Goal: Task Accomplishment & Management: Manage account settings

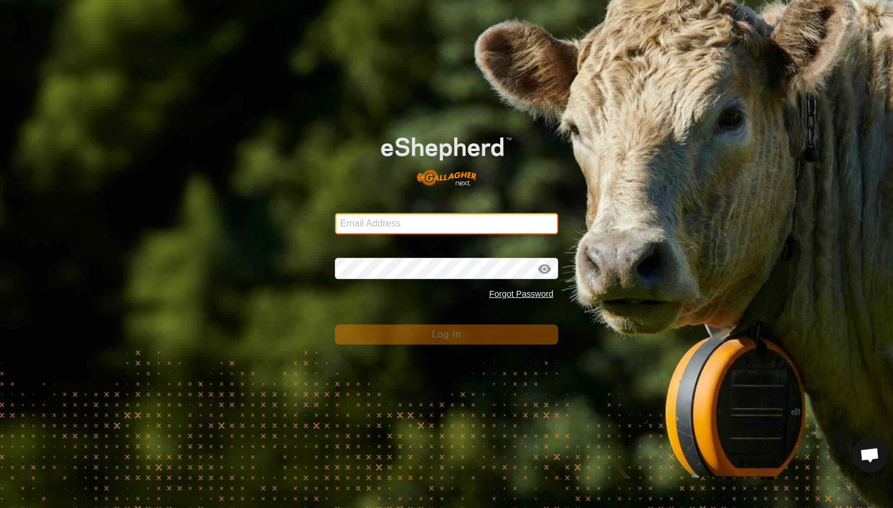
type input "mlwood@xtra.co.nz"
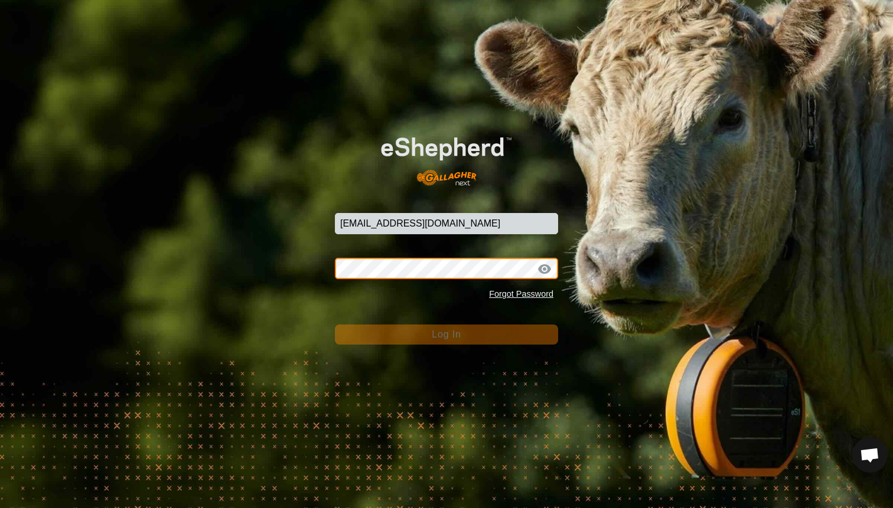
click at [446, 334] on button "Log In" at bounding box center [446, 335] width 223 height 20
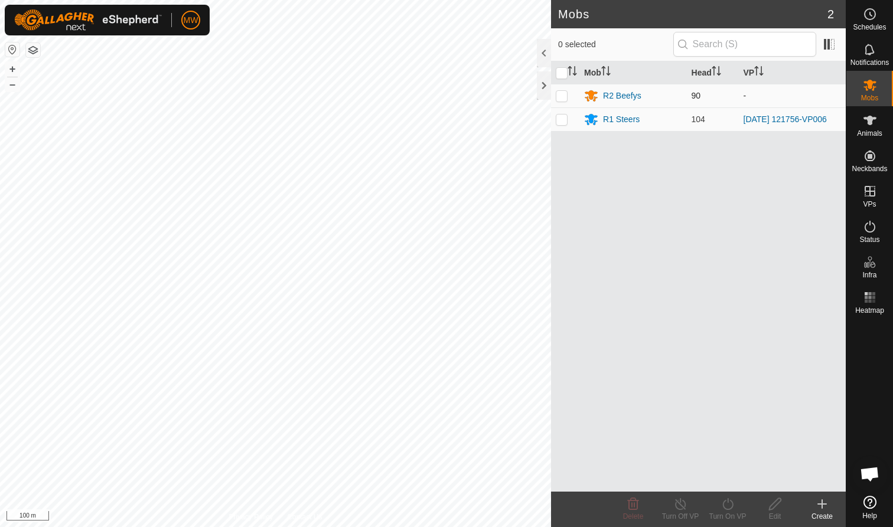
drag, startPoint x: 608, startPoint y: 43, endPoint x: 719, endPoint y: 96, distance: 122.5
click at [718, 96] on div "0 selected Mob Head VP R2 Beefys 90 - R1 Steers 104 2025-08-27 121756-VP006" at bounding box center [698, 260] width 295 height 464
click at [879, 85] on es-mob-svg-icon at bounding box center [869, 85] width 21 height 19
click at [560, 94] on p-checkbox at bounding box center [562, 95] width 12 height 9
checkbox input "true"
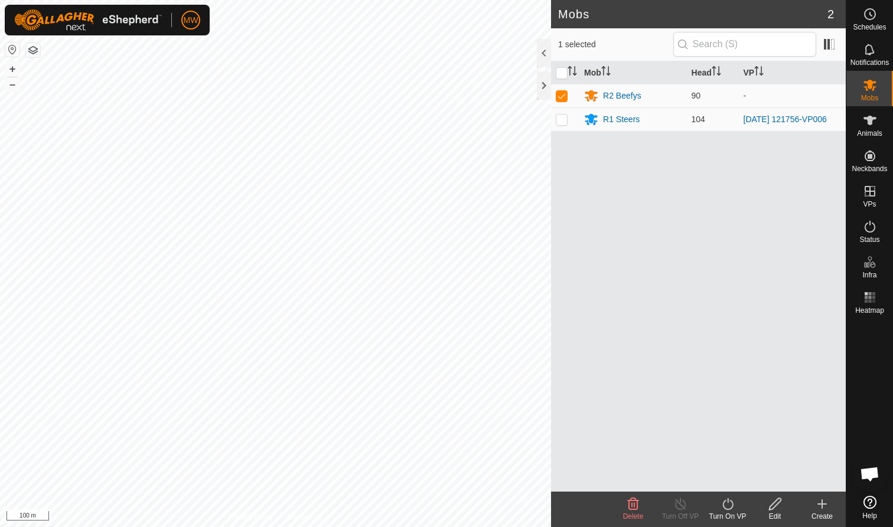
click at [633, 505] on icon at bounding box center [633, 504] width 14 height 14
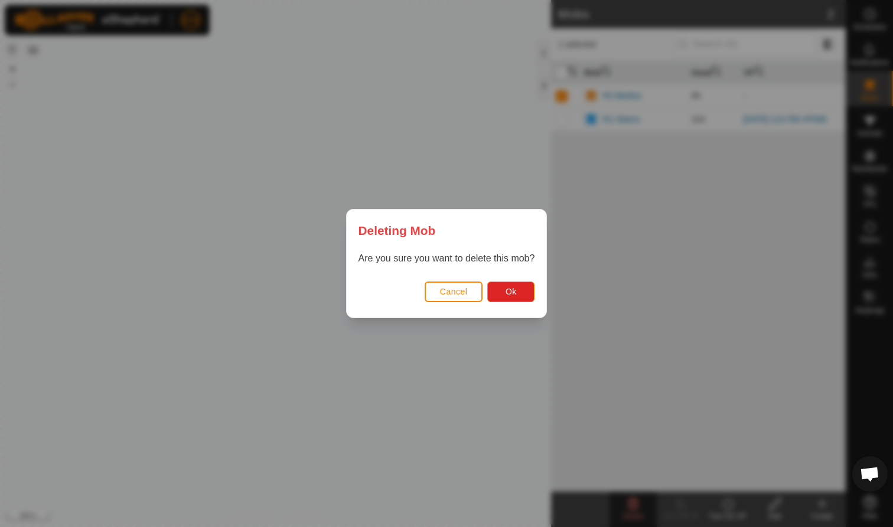
click at [459, 291] on span "Cancel" at bounding box center [454, 291] width 28 height 9
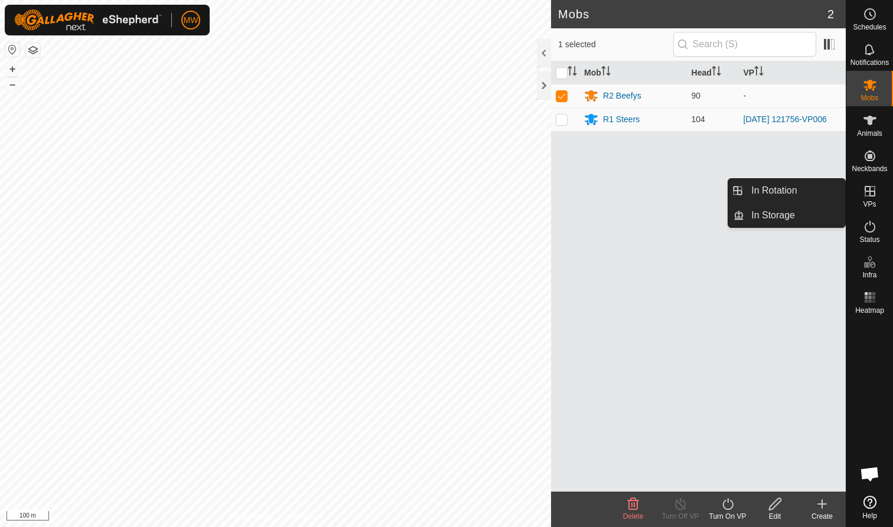
click at [873, 198] on icon at bounding box center [870, 191] width 14 height 14
click at [799, 191] on link "In Rotation" at bounding box center [794, 191] width 101 height 24
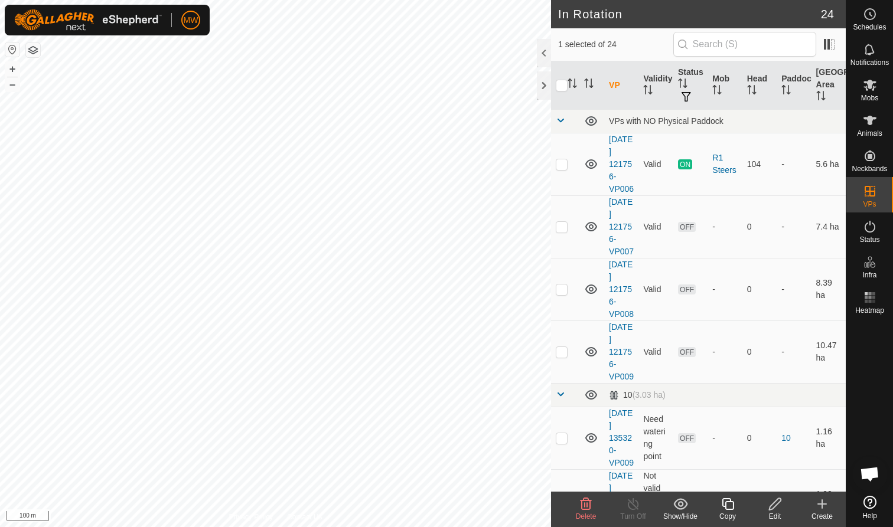
click at [584, 510] on icon at bounding box center [585, 504] width 11 height 12
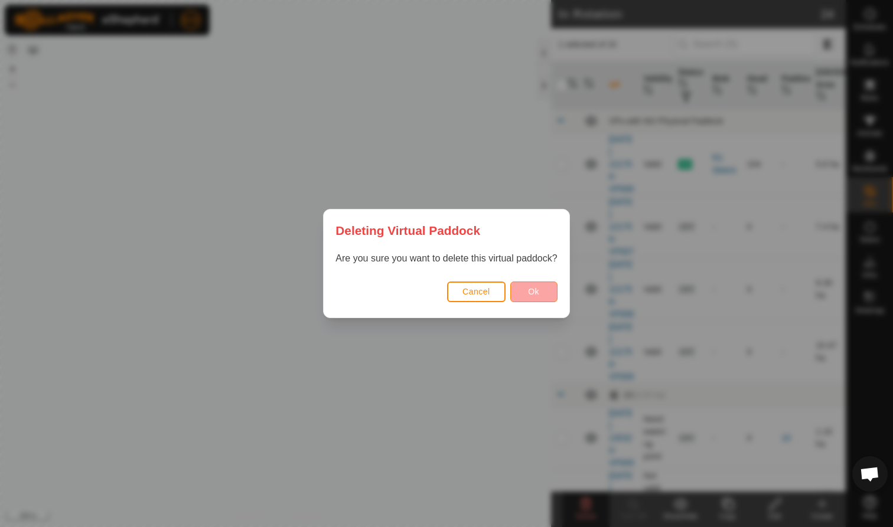
click at [531, 289] on span "Ok" at bounding box center [533, 291] width 11 height 9
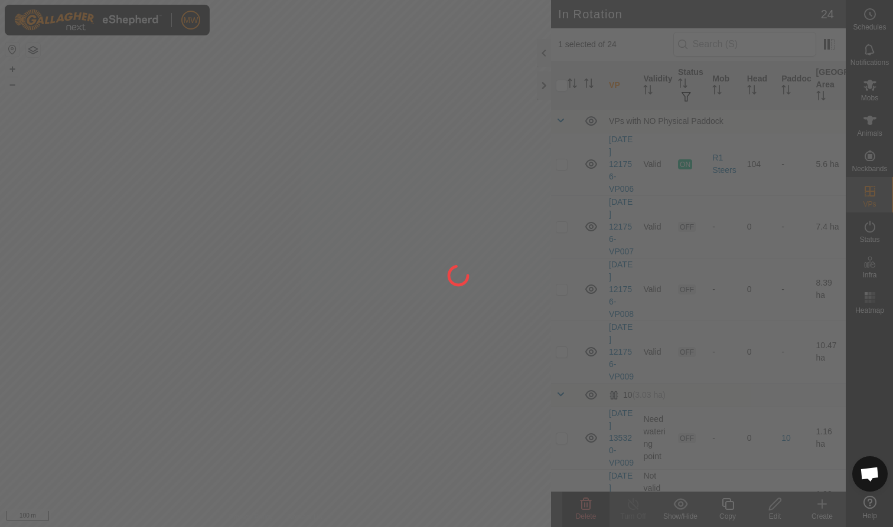
checkbox input "false"
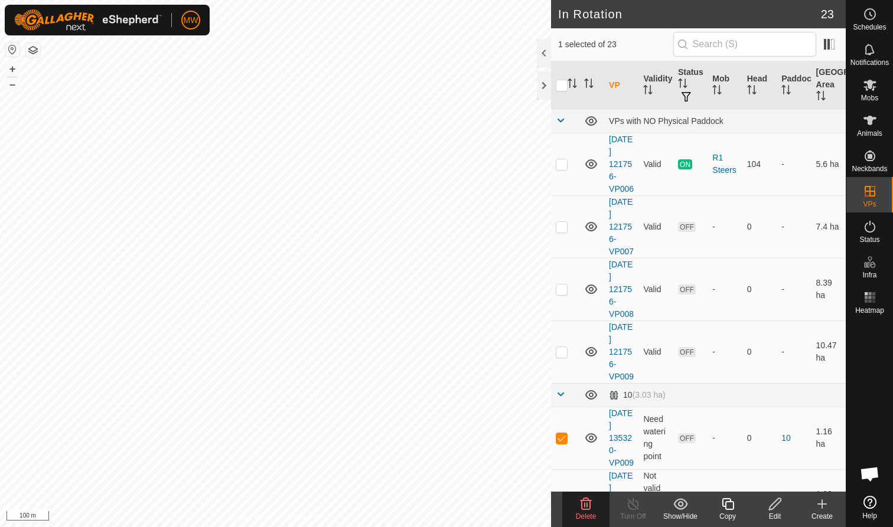
click at [588, 502] on icon at bounding box center [586, 504] width 14 height 14
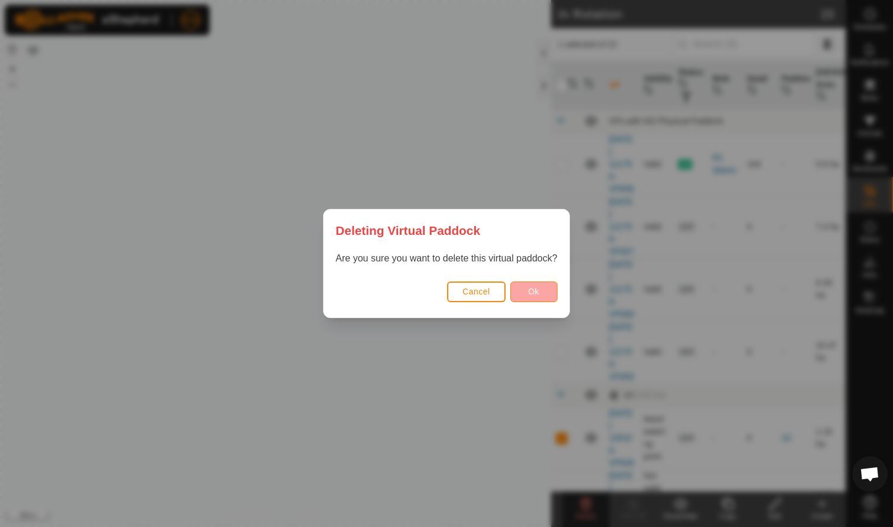
click at [542, 292] on button "Ok" at bounding box center [533, 292] width 47 height 21
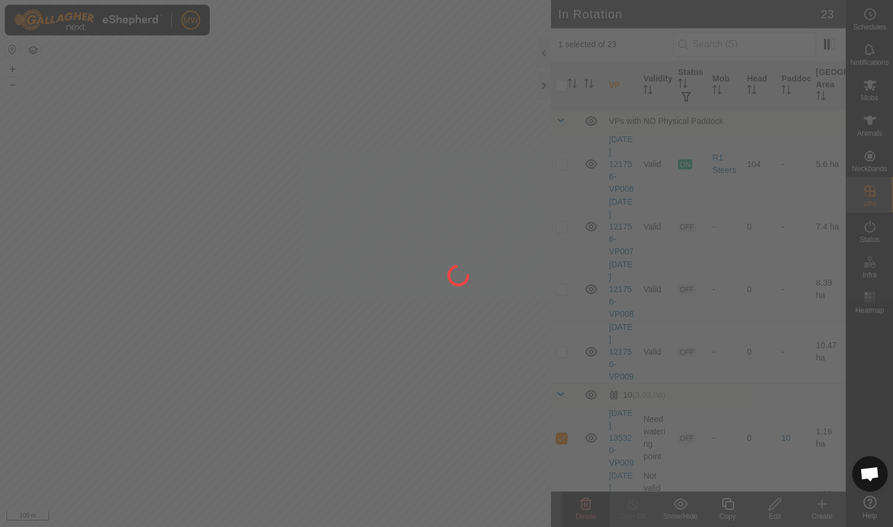
checkbox input "false"
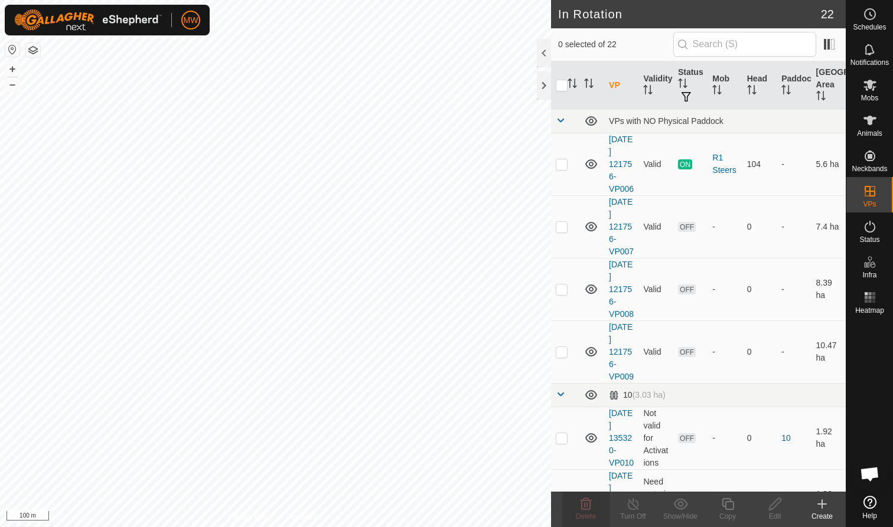
checkbox input "true"
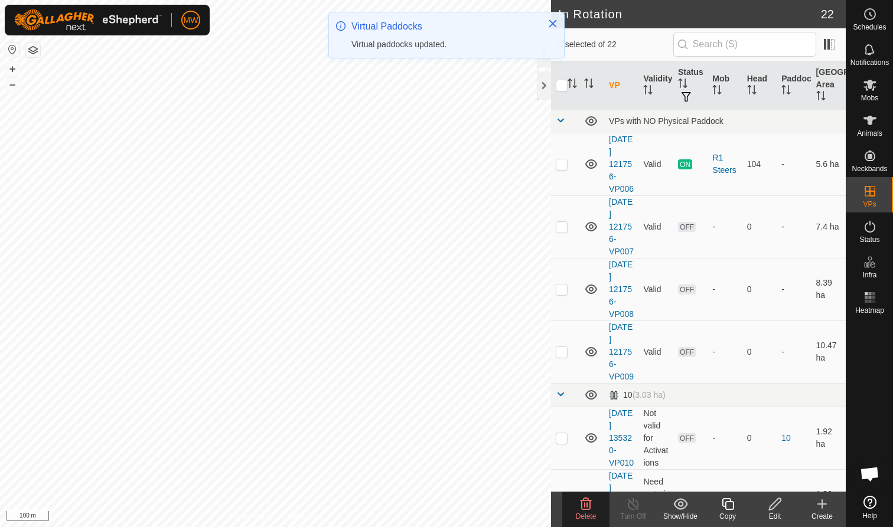
click at [590, 511] on icon at bounding box center [586, 504] width 14 height 14
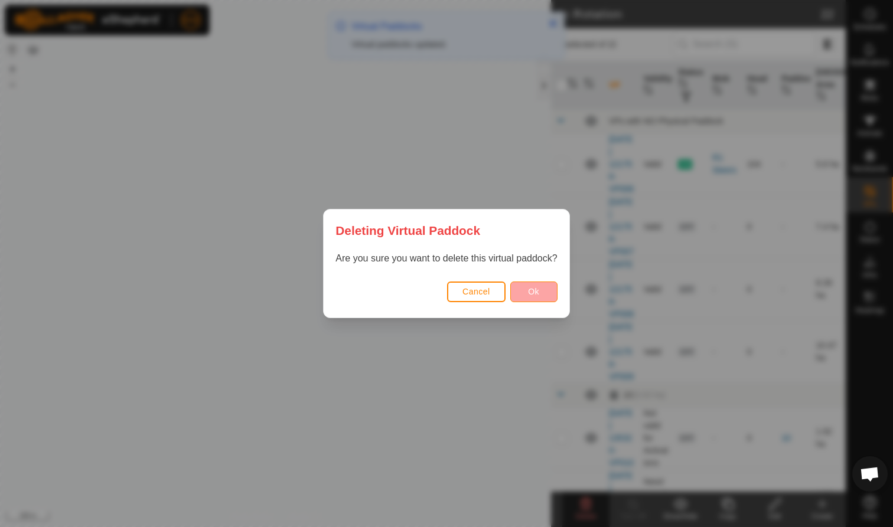
click at [536, 292] on span "Ok" at bounding box center [533, 291] width 11 height 9
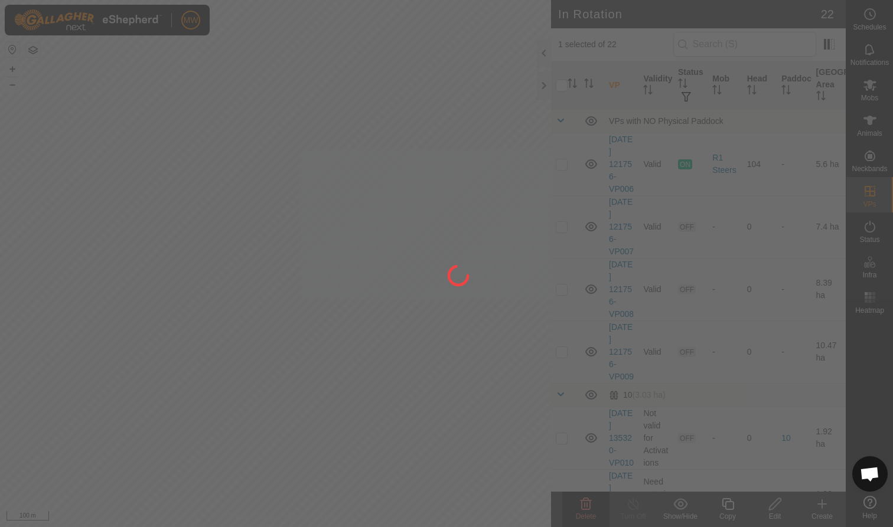
checkbox input "false"
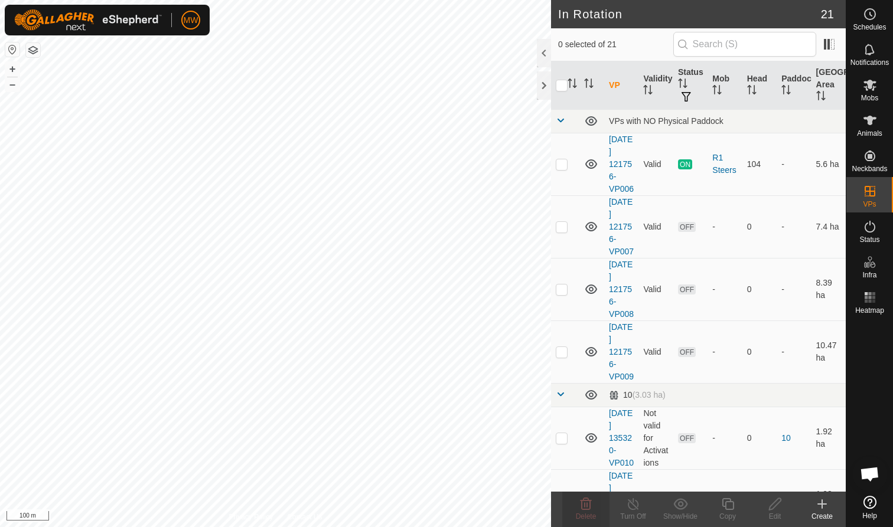
checkbox input "true"
click at [582, 505] on icon at bounding box center [585, 504] width 11 height 12
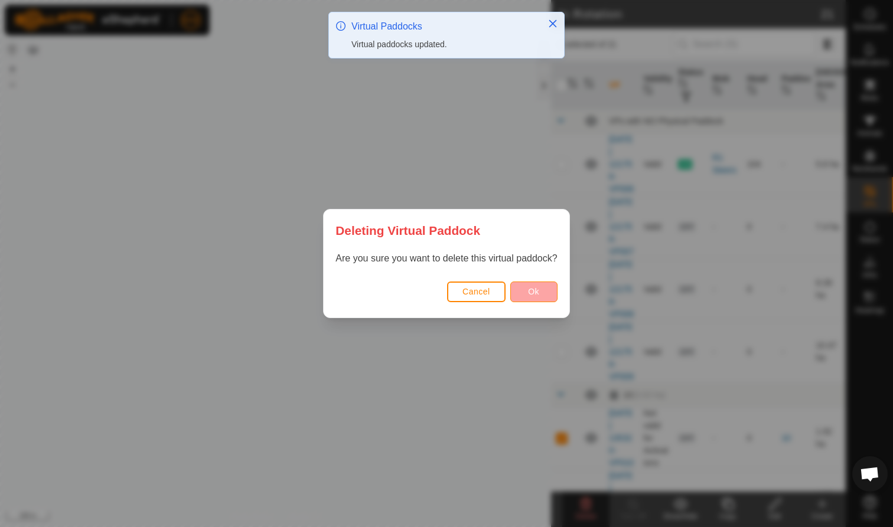
click at [532, 286] on button "Ok" at bounding box center [533, 292] width 47 height 21
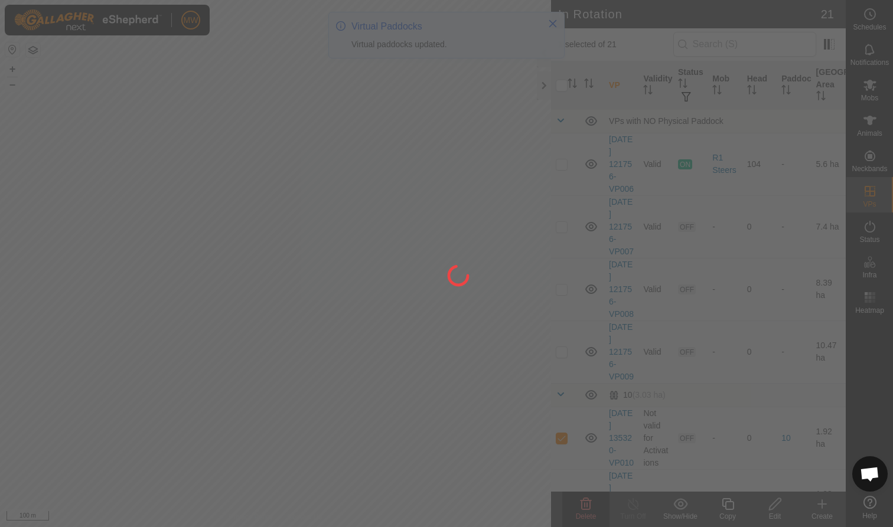
checkbox input "false"
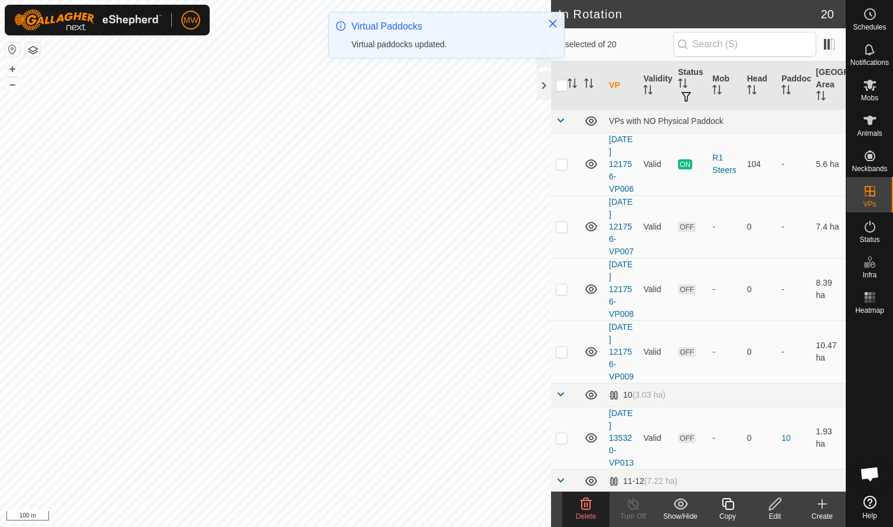
click at [587, 502] on icon at bounding box center [585, 504] width 11 height 12
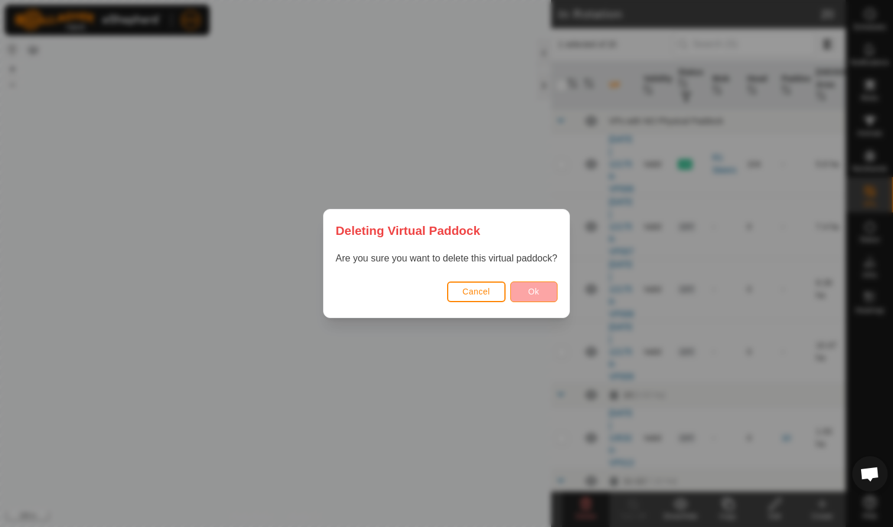
click at [544, 287] on button "Ok" at bounding box center [533, 292] width 47 height 21
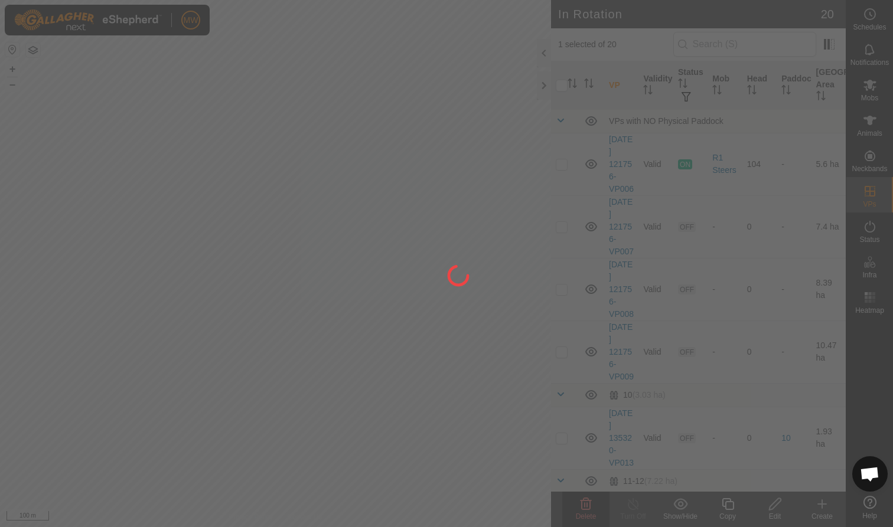
checkbox input "false"
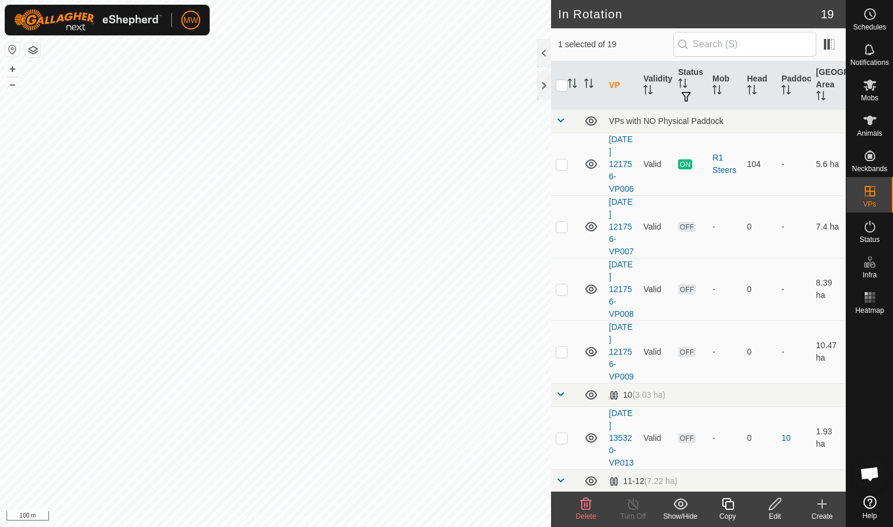
click at [586, 507] on icon at bounding box center [585, 504] width 11 height 12
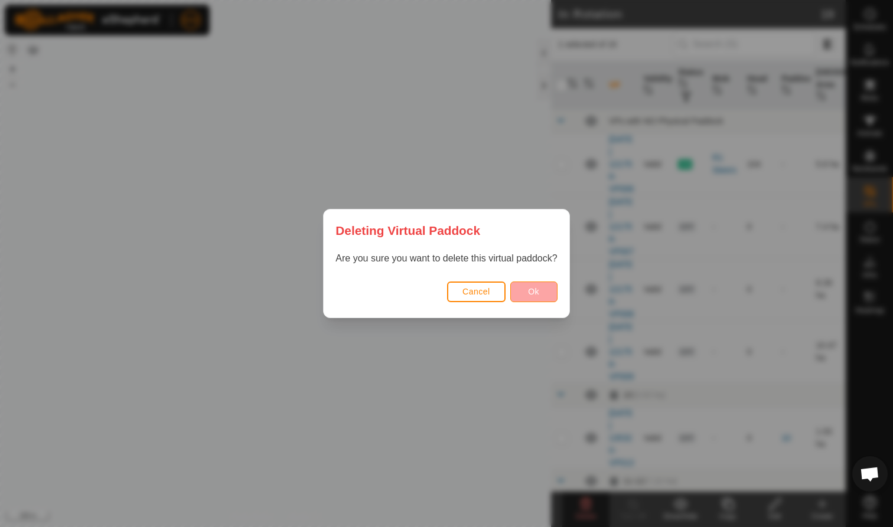
click at [541, 291] on button "Ok" at bounding box center [533, 292] width 47 height 21
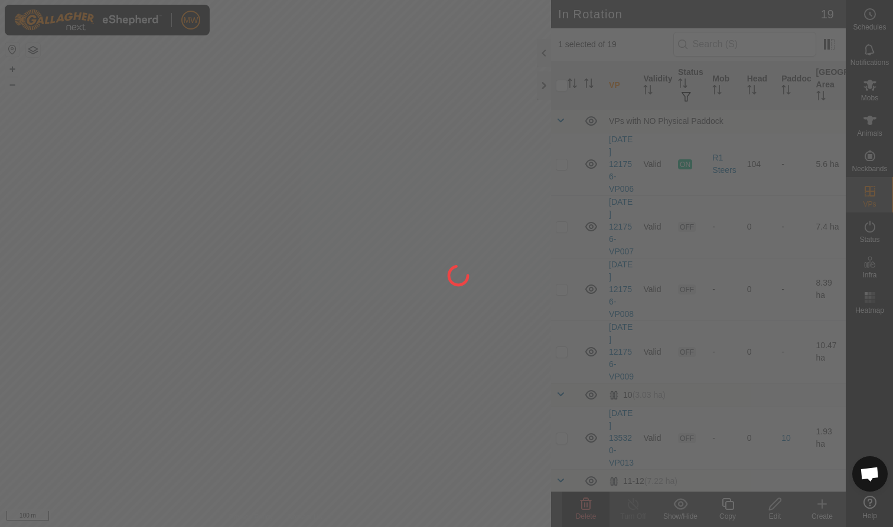
checkbox input "false"
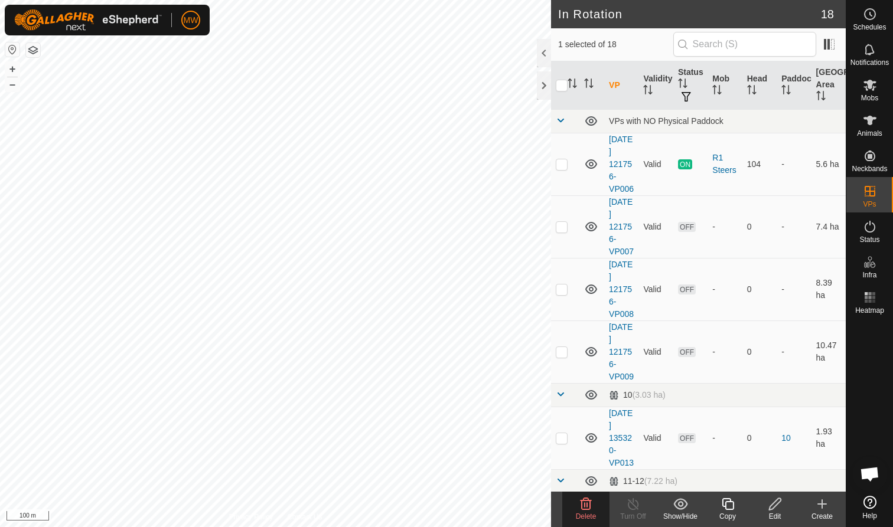
click at [585, 507] on icon at bounding box center [585, 504] width 11 height 12
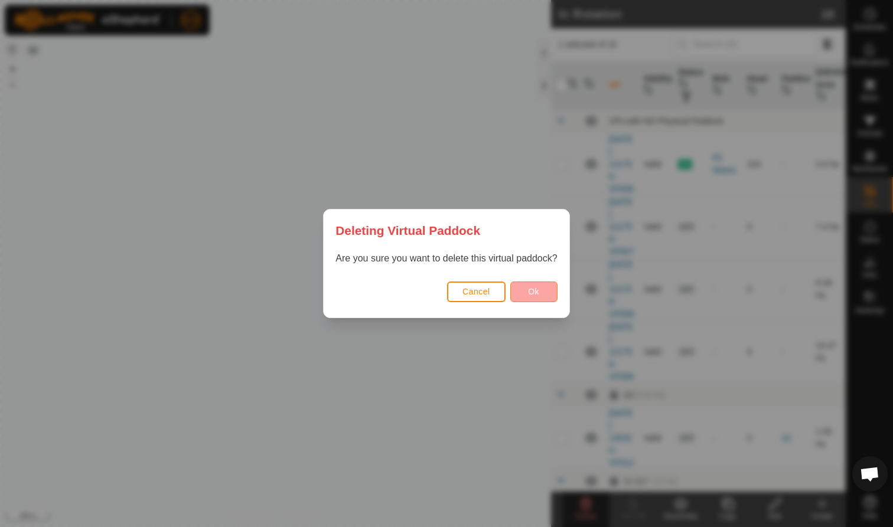
click at [546, 292] on button "Ok" at bounding box center [533, 292] width 47 height 21
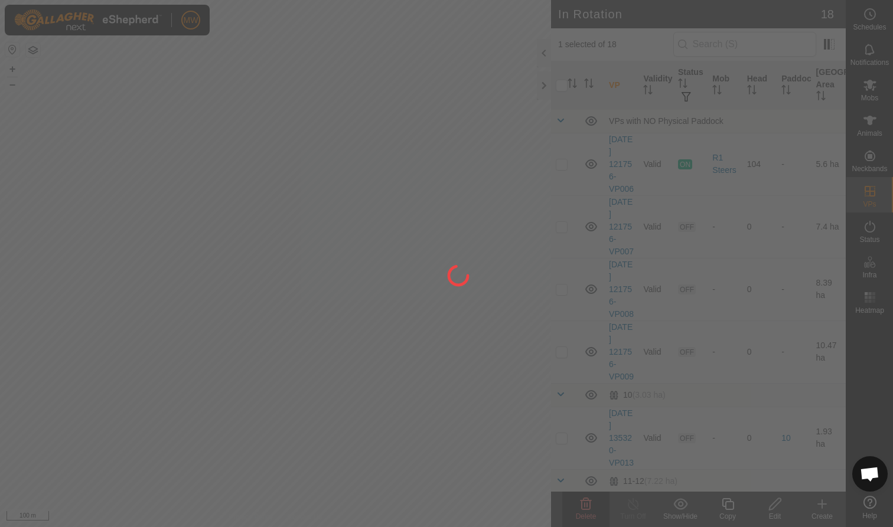
checkbox input "false"
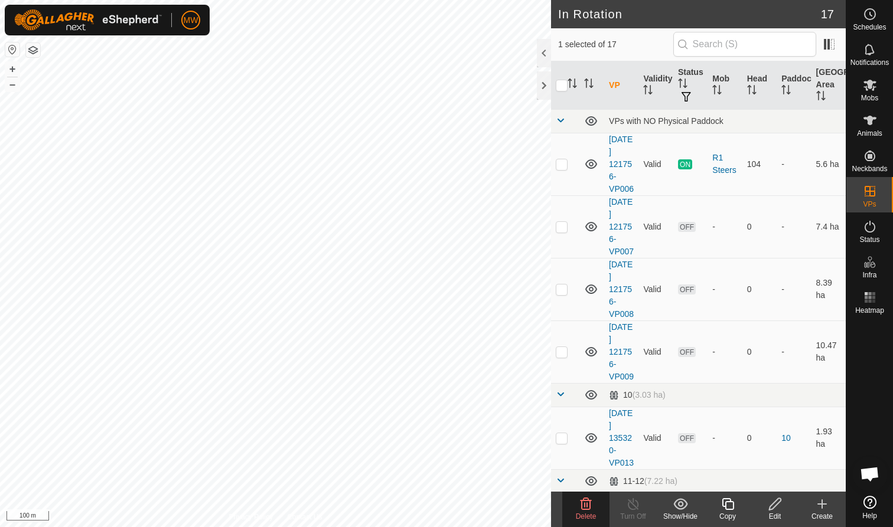
click at [582, 507] on icon at bounding box center [585, 504] width 11 height 12
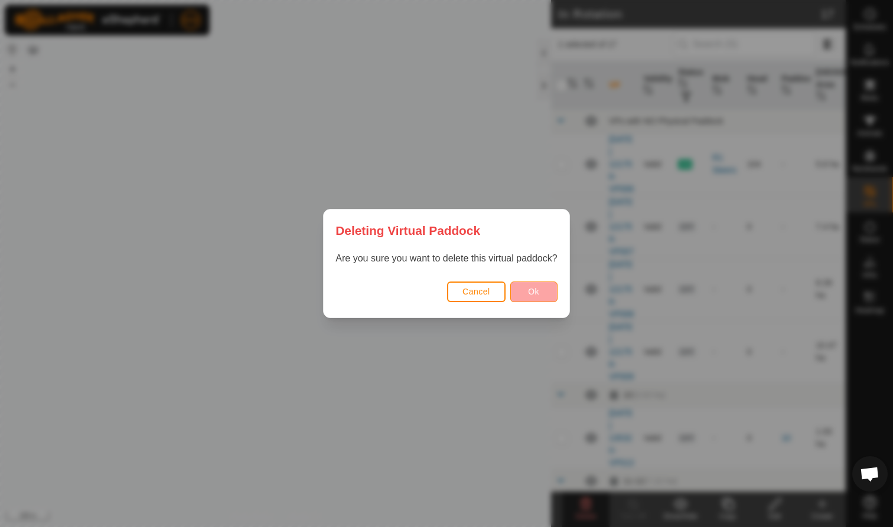
click at [539, 289] on span "Ok" at bounding box center [533, 291] width 11 height 9
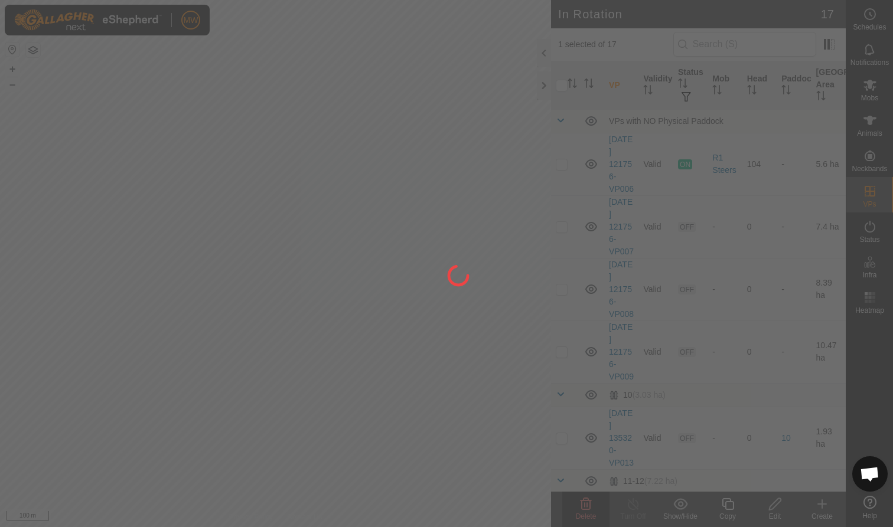
checkbox input "false"
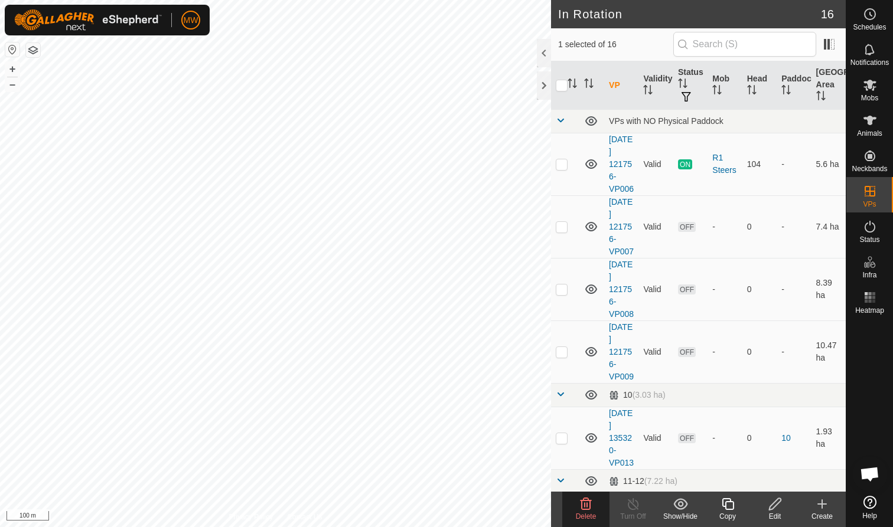
click at [583, 506] on icon at bounding box center [586, 504] width 14 height 14
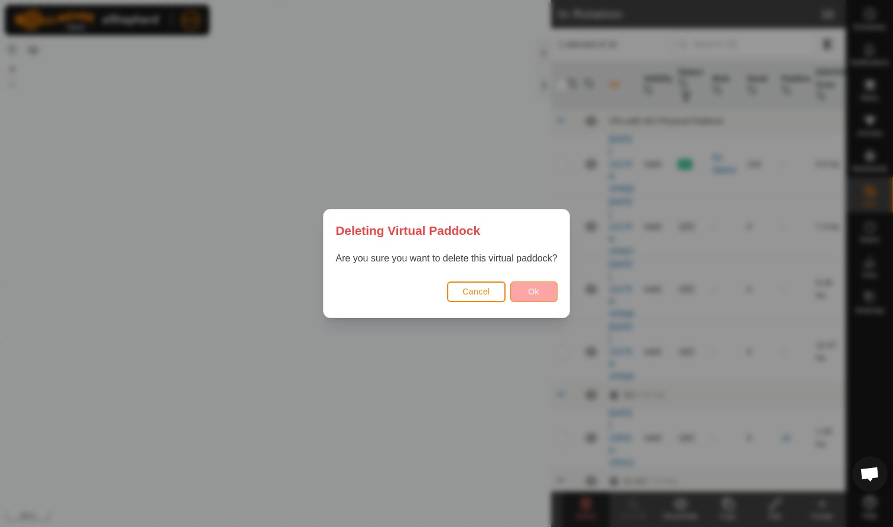
click at [534, 291] on span "Ok" at bounding box center [533, 291] width 11 height 9
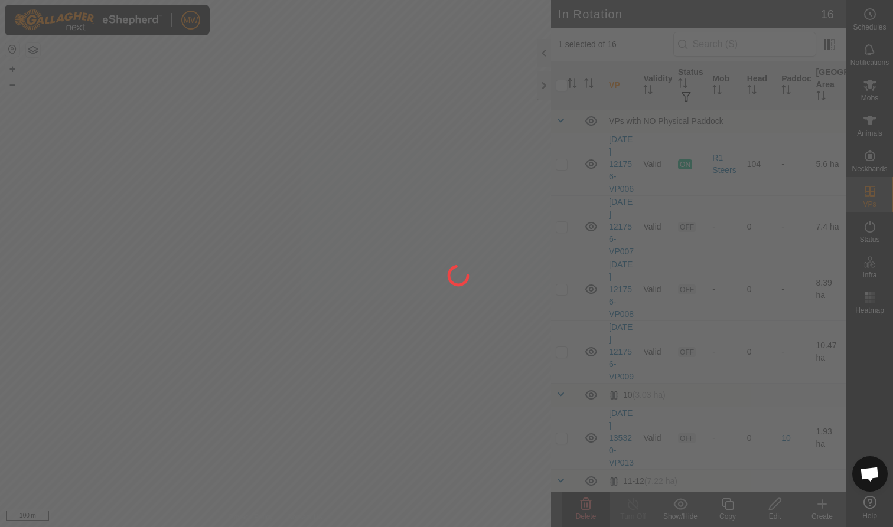
checkbox input "false"
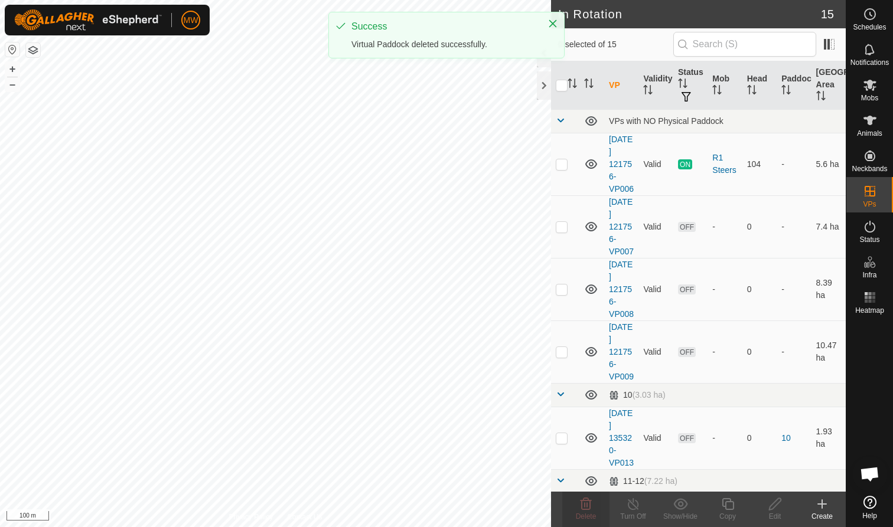
checkbox input "true"
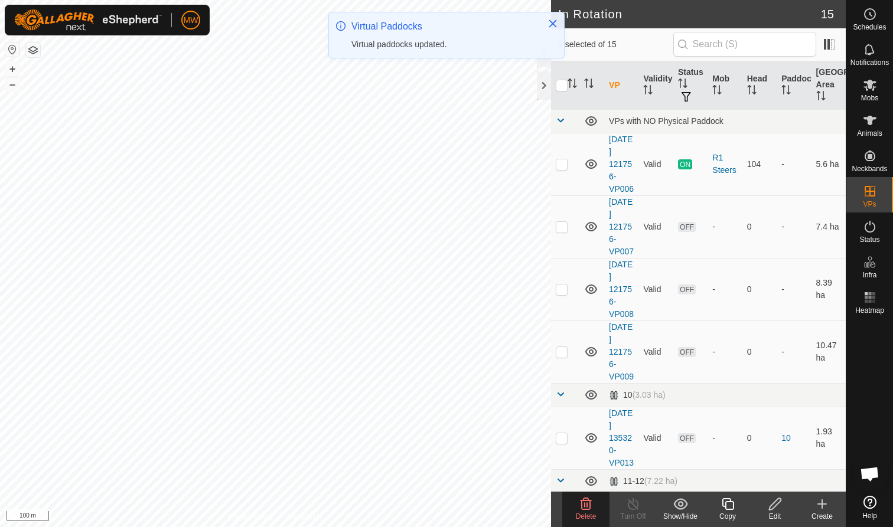
click at [582, 516] on span "Delete" at bounding box center [586, 517] width 21 height 8
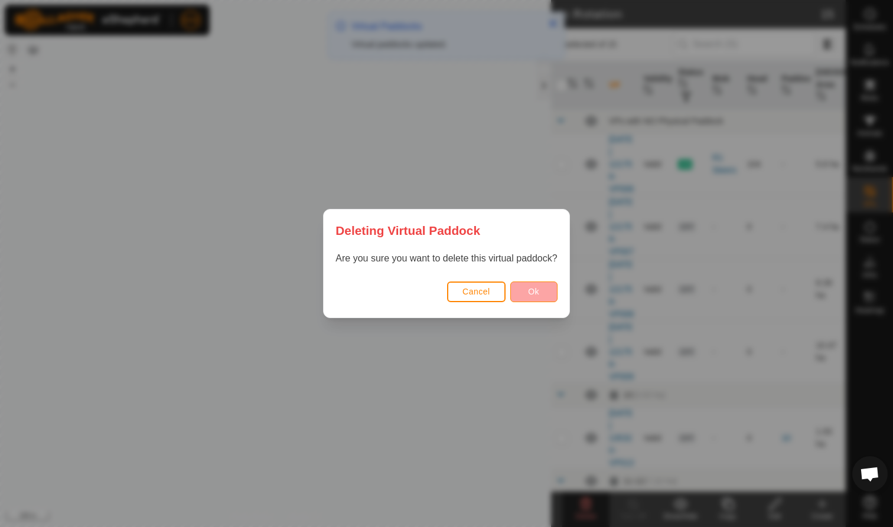
click at [530, 287] on span "Ok" at bounding box center [533, 291] width 11 height 9
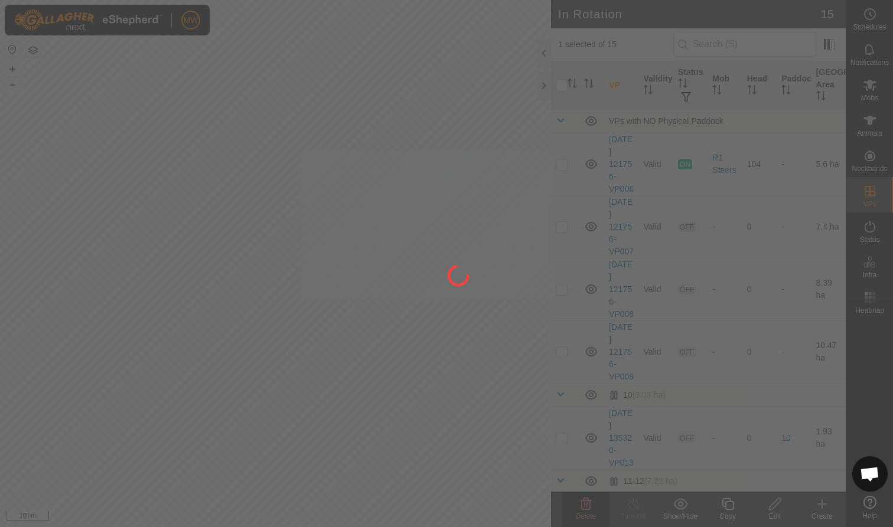
checkbox input "false"
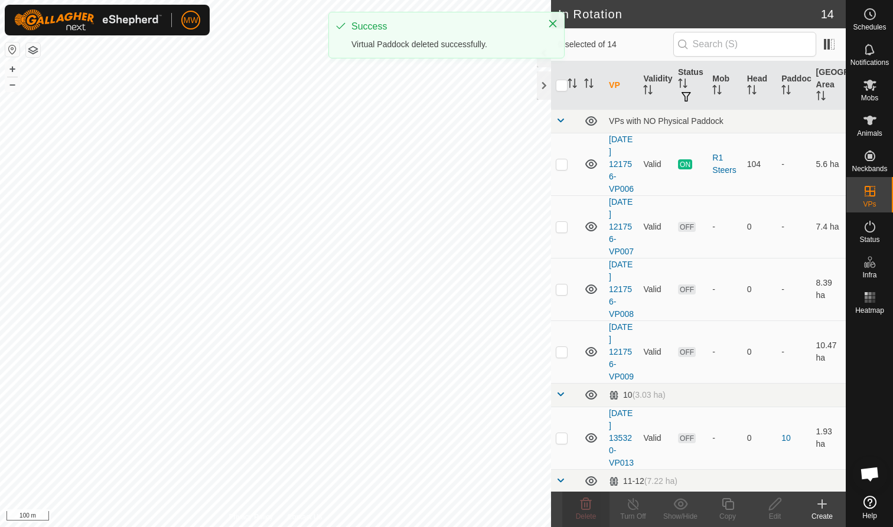
checkbox input "true"
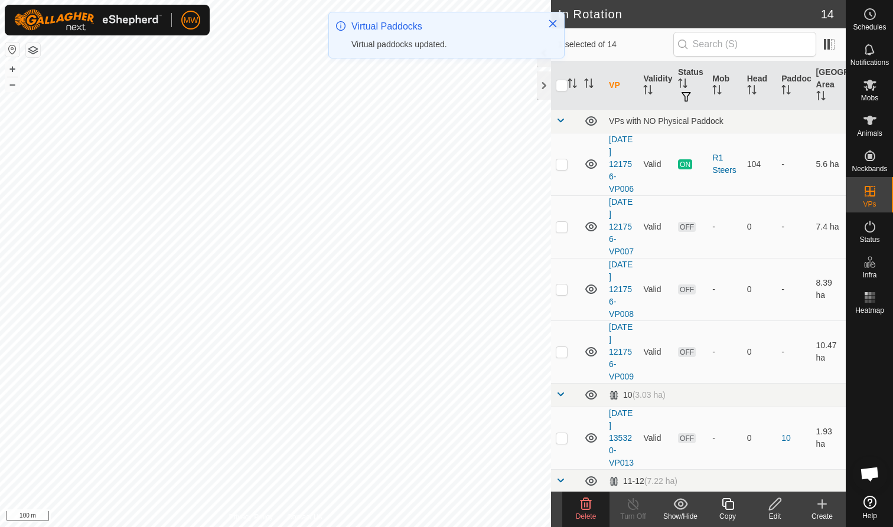
click at [590, 507] on icon at bounding box center [585, 504] width 11 height 12
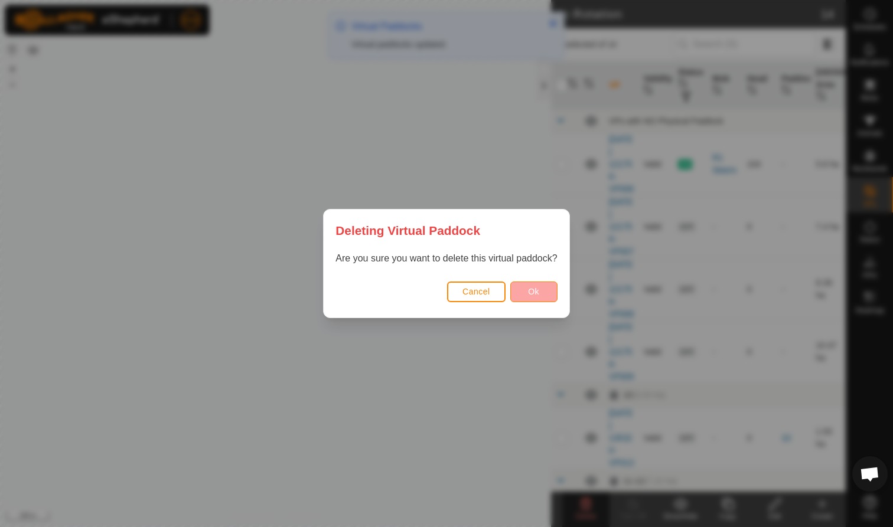
click at [535, 289] on span "Ok" at bounding box center [533, 291] width 11 height 9
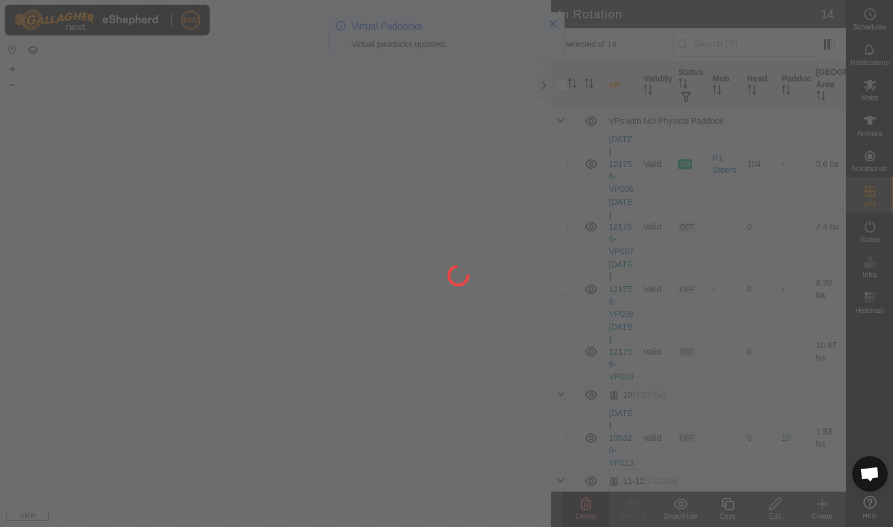
checkbox input "false"
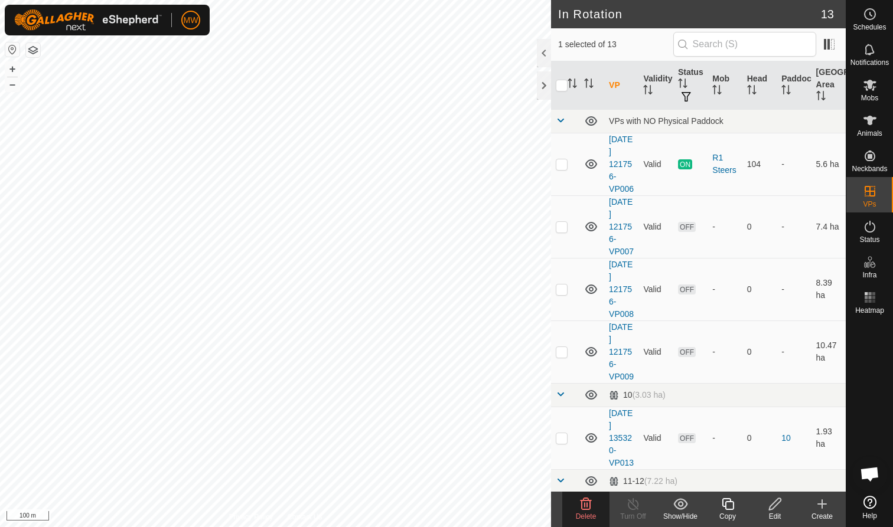
click at [585, 504] on icon at bounding box center [585, 504] width 11 height 12
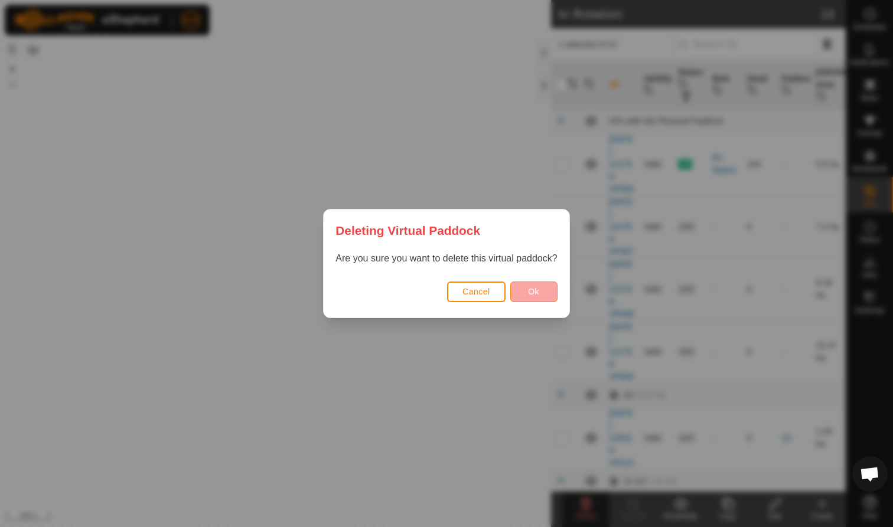
click at [534, 288] on span "Ok" at bounding box center [533, 291] width 11 height 9
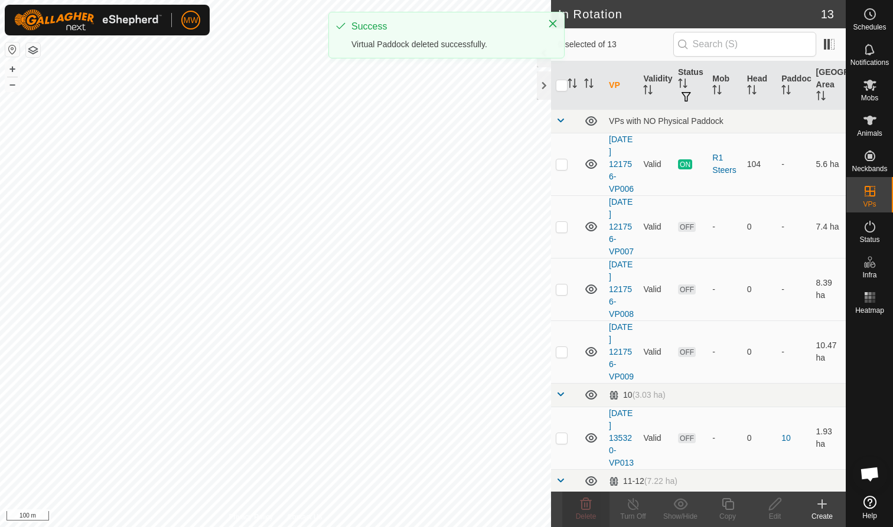
checkbox input "false"
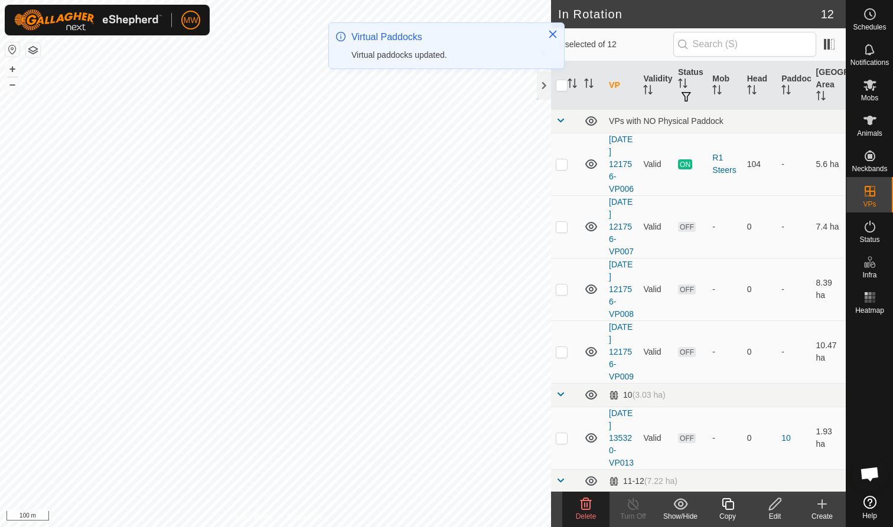
click at [584, 504] on icon at bounding box center [585, 504] width 11 height 12
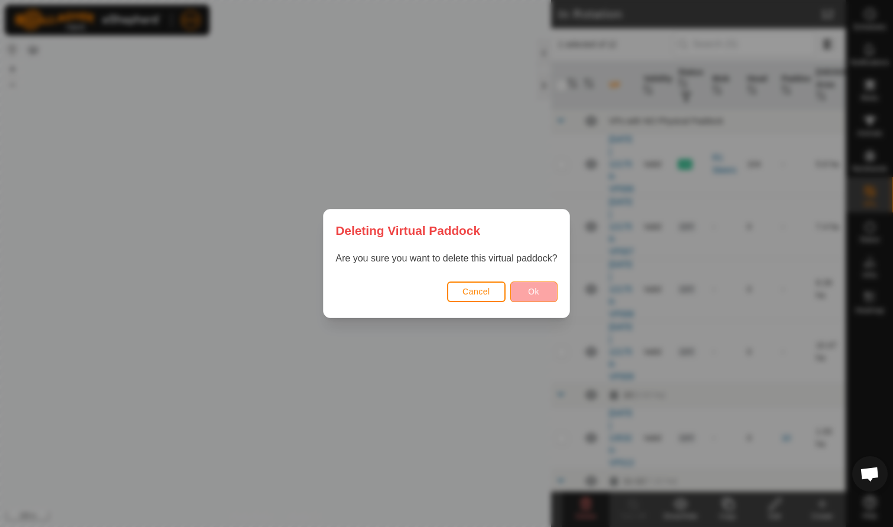
click at [530, 288] on span "Ok" at bounding box center [533, 291] width 11 height 9
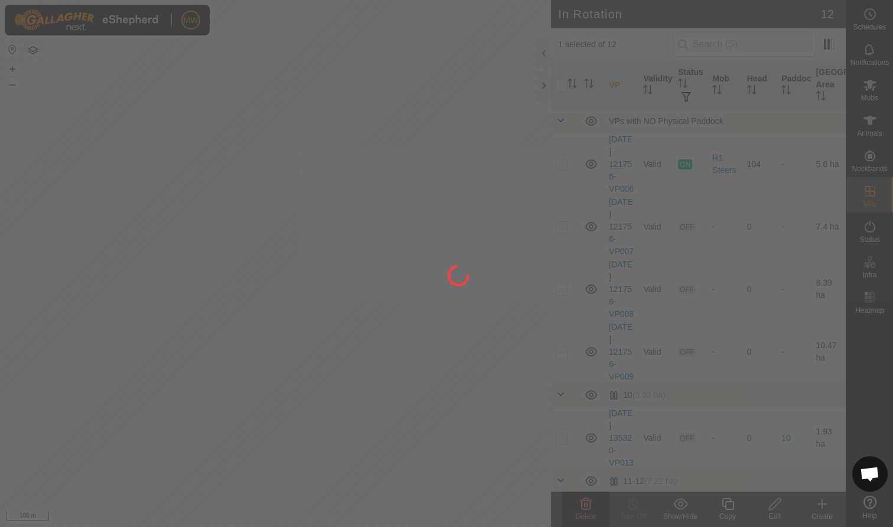
checkbox input "false"
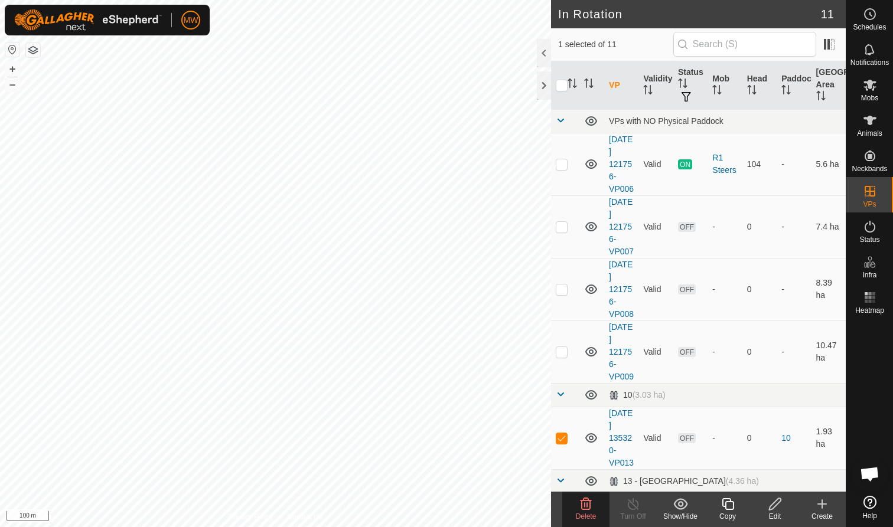
click at [583, 507] on icon at bounding box center [586, 504] width 14 height 14
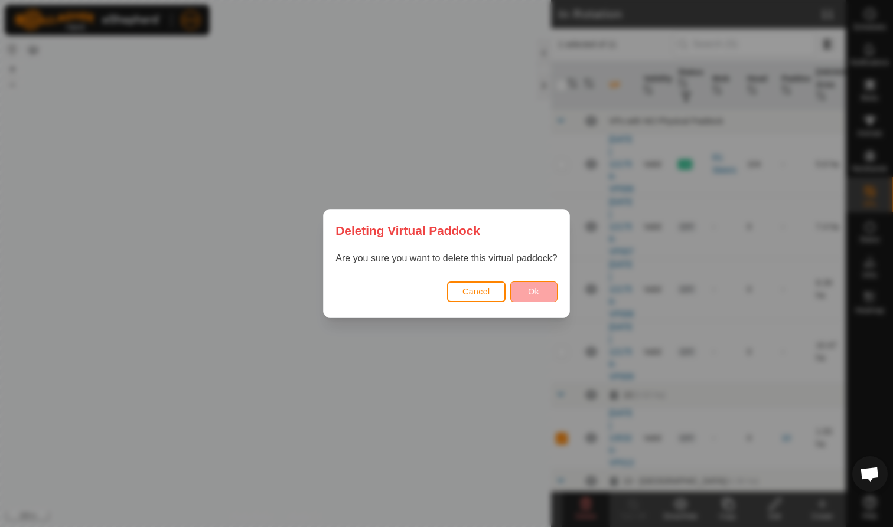
click at [544, 291] on button "Ok" at bounding box center [533, 292] width 47 height 21
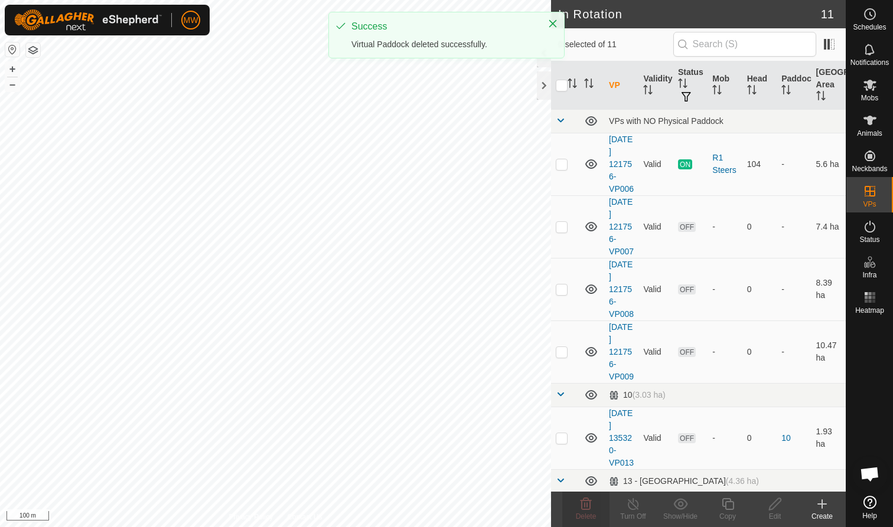
checkbox input "false"
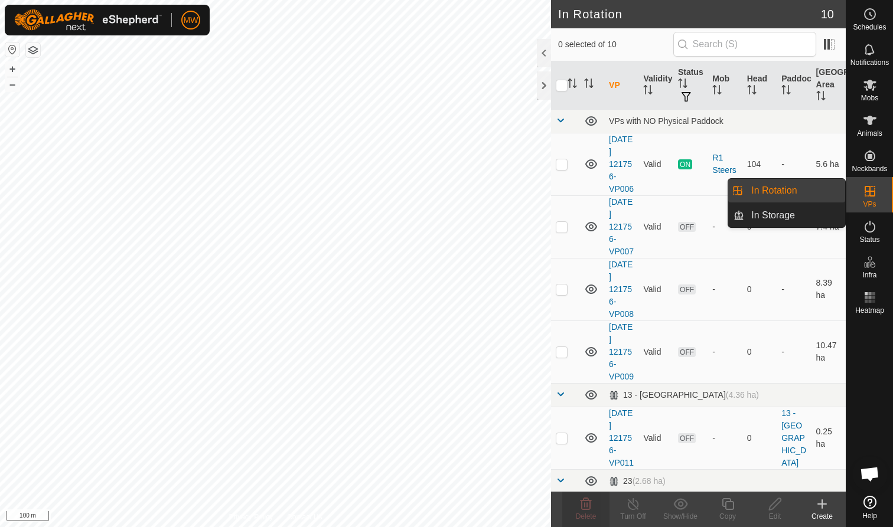
click at [876, 192] on icon at bounding box center [870, 191] width 14 height 14
click at [795, 188] on link "In Rotation" at bounding box center [794, 191] width 101 height 24
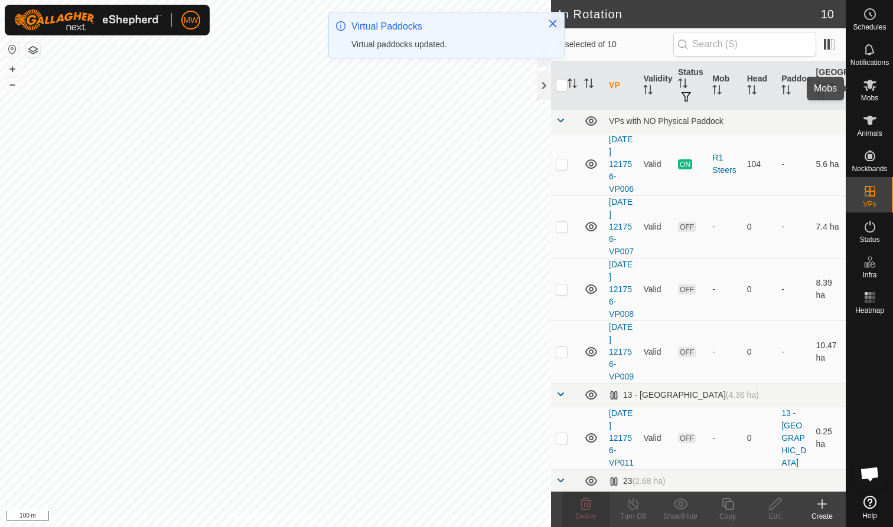
click at [874, 80] on icon at bounding box center [870, 85] width 14 height 14
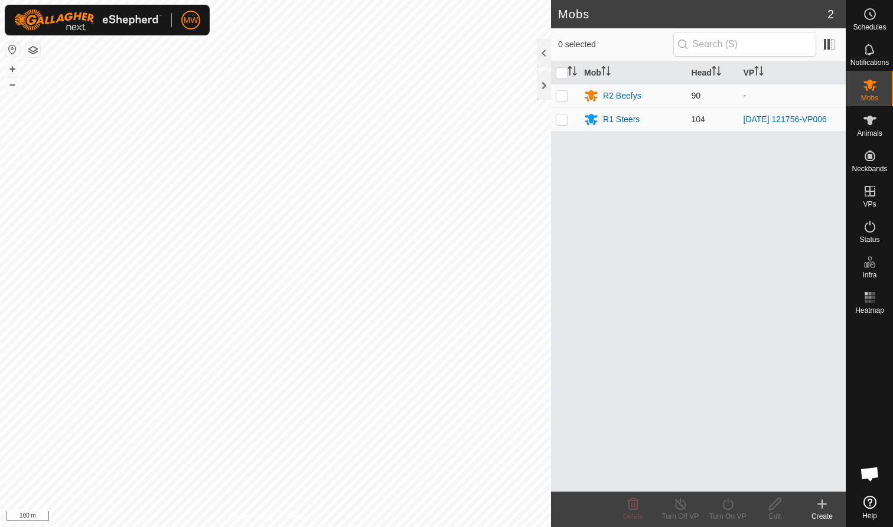
click at [560, 95] on p-checkbox at bounding box center [562, 95] width 12 height 9
checkbox input "true"
click at [820, 510] on icon at bounding box center [822, 504] width 14 height 14
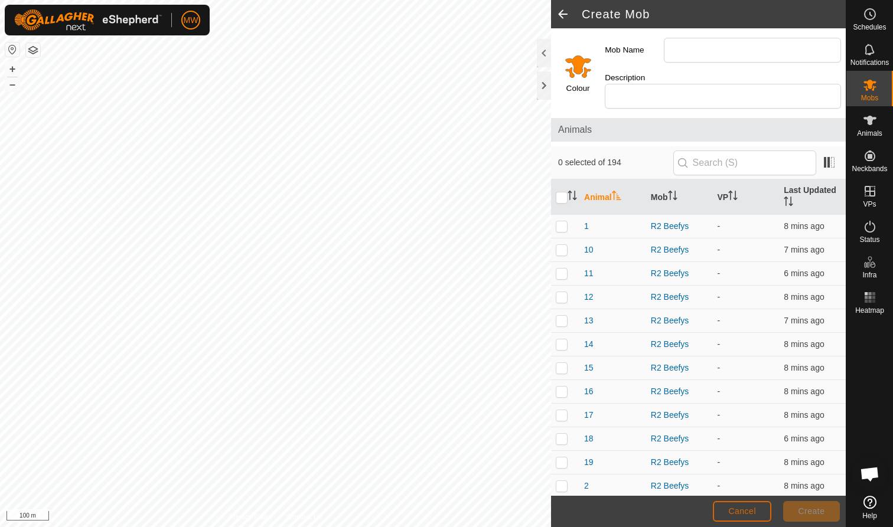
click at [754, 508] on span "Cancel" at bounding box center [742, 511] width 28 height 9
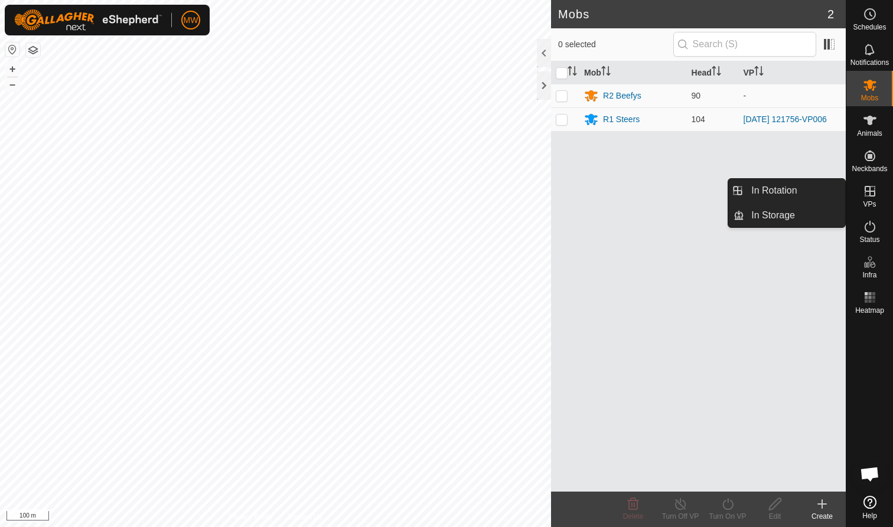
click at [859, 203] on div "VPs" at bounding box center [869, 194] width 47 height 35
click at [798, 192] on link "In Rotation" at bounding box center [794, 191] width 101 height 24
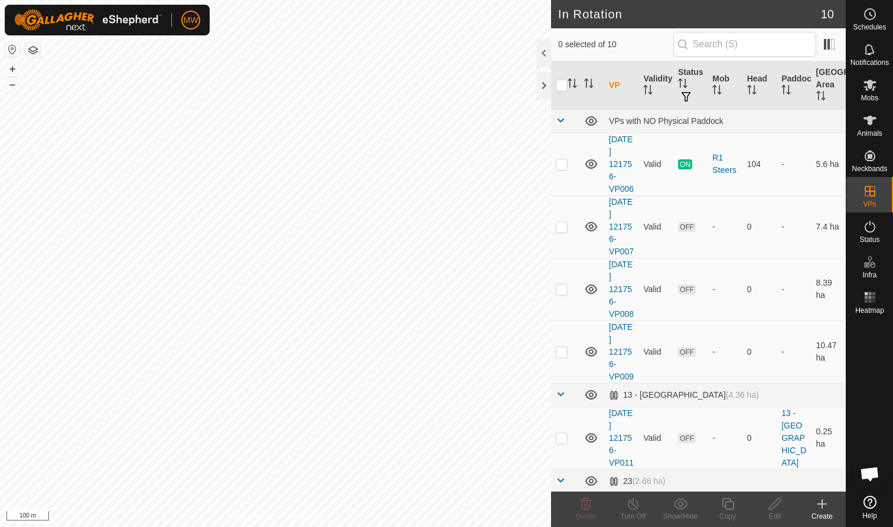
click at [817, 513] on div "Create" at bounding box center [821, 516] width 47 height 11
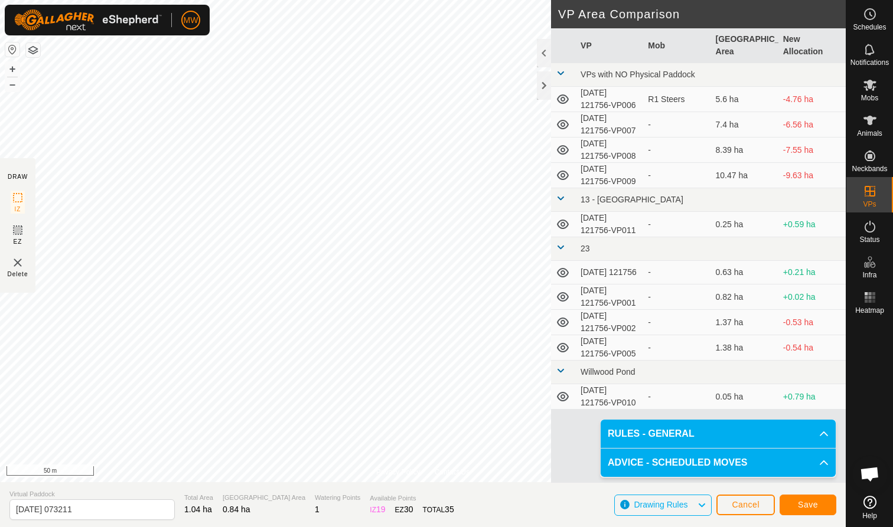
click at [810, 504] on span "Save" at bounding box center [808, 504] width 20 height 9
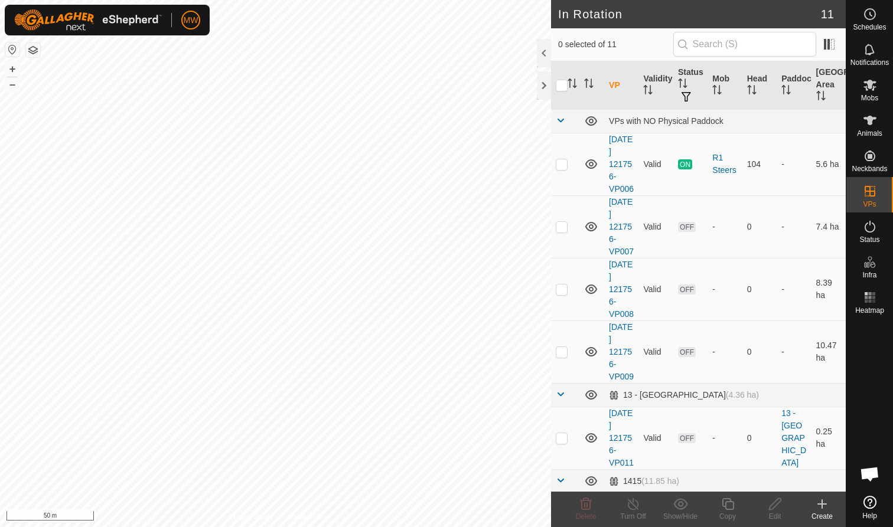
checkbox input "true"
click at [729, 507] on icon at bounding box center [727, 504] width 15 height 14
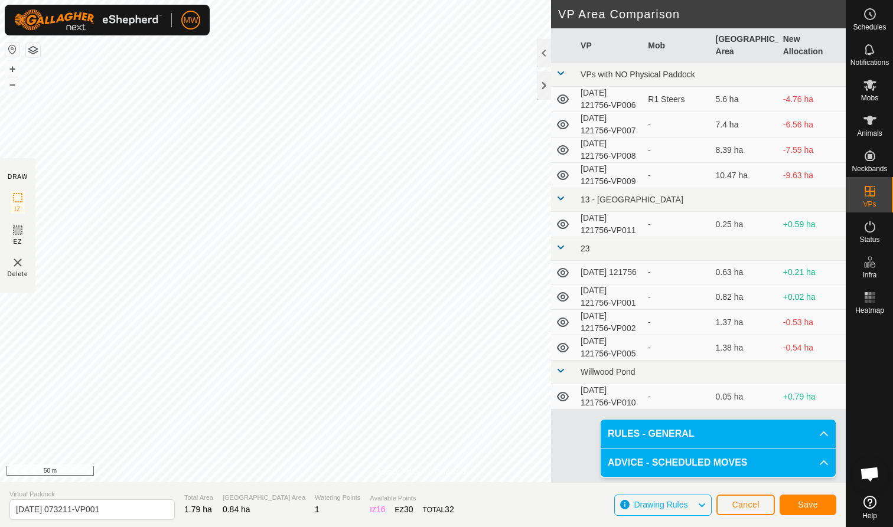
click at [804, 505] on span "Save" at bounding box center [808, 504] width 20 height 9
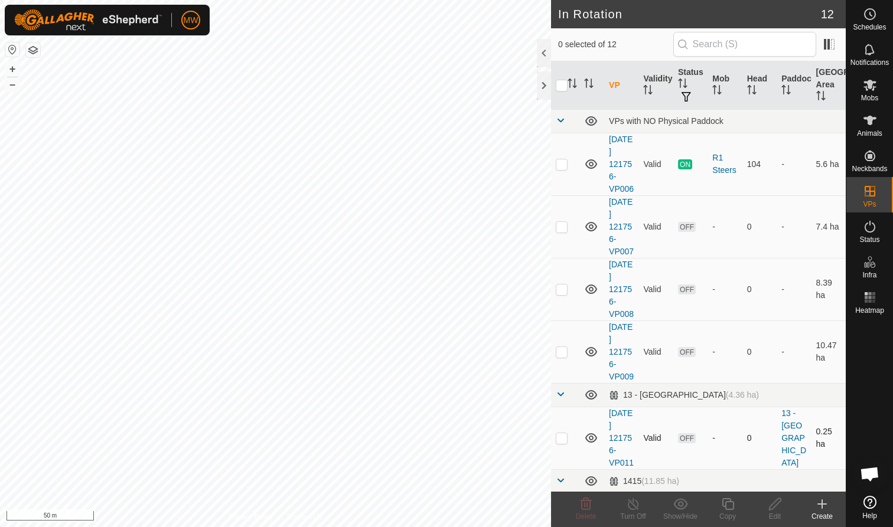
checkbox input "true"
click at [733, 507] on icon at bounding box center [728, 504] width 12 height 12
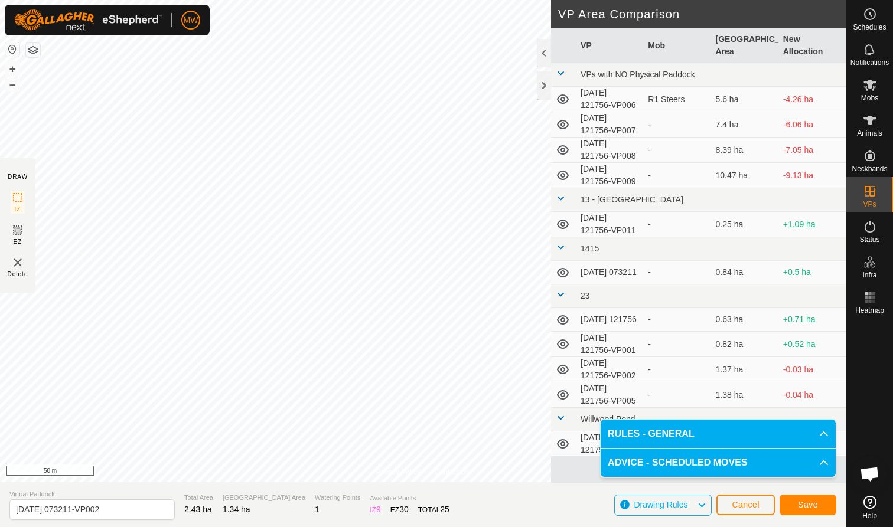
click at [812, 506] on span "Save" at bounding box center [808, 504] width 20 height 9
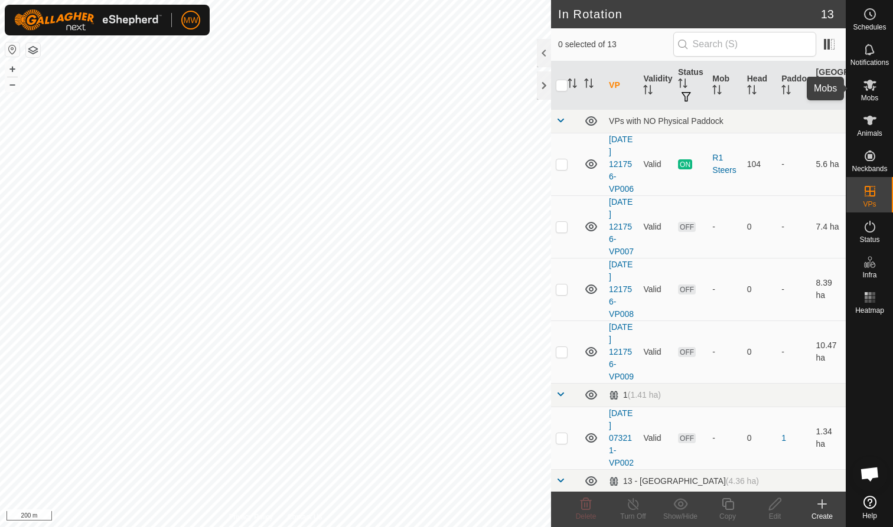
click at [872, 92] on es-mob-svg-icon at bounding box center [869, 85] width 21 height 19
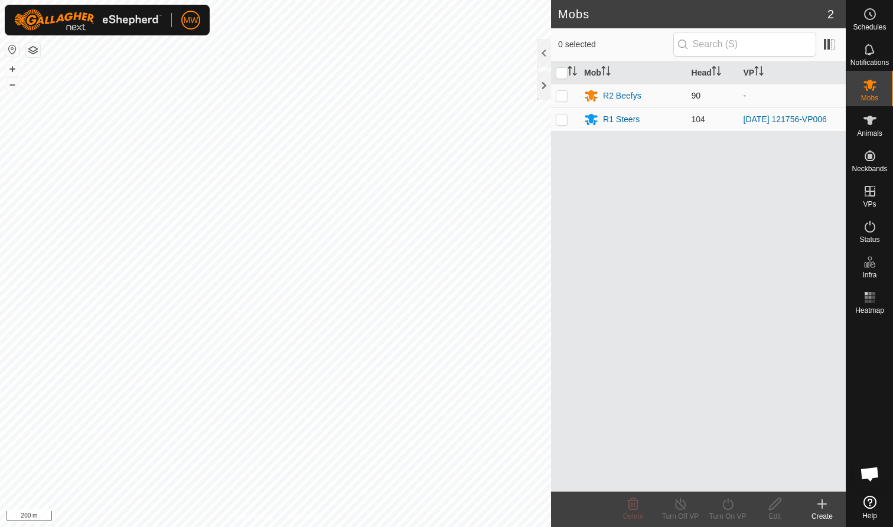
click at [562, 95] on p-checkbox at bounding box center [562, 95] width 12 height 9
checkbox input "true"
click at [729, 506] on icon at bounding box center [727, 504] width 15 height 14
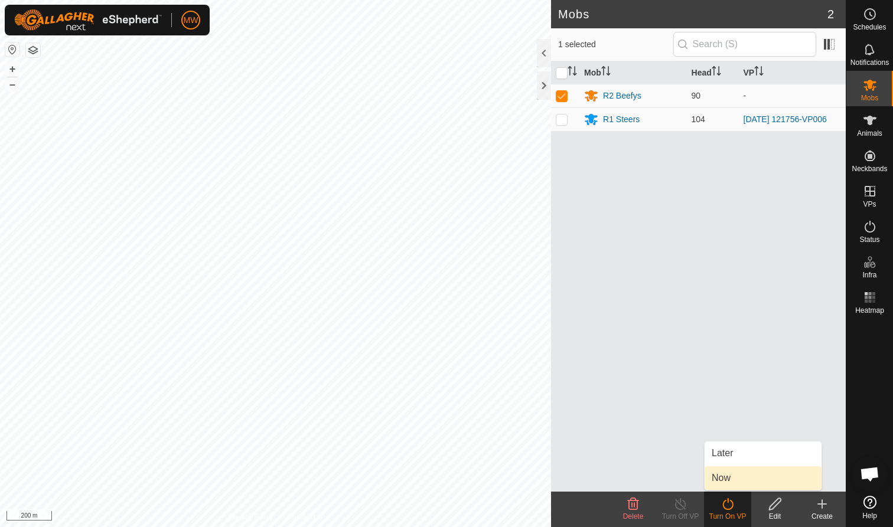
click at [729, 478] on link "Now" at bounding box center [762, 478] width 117 height 24
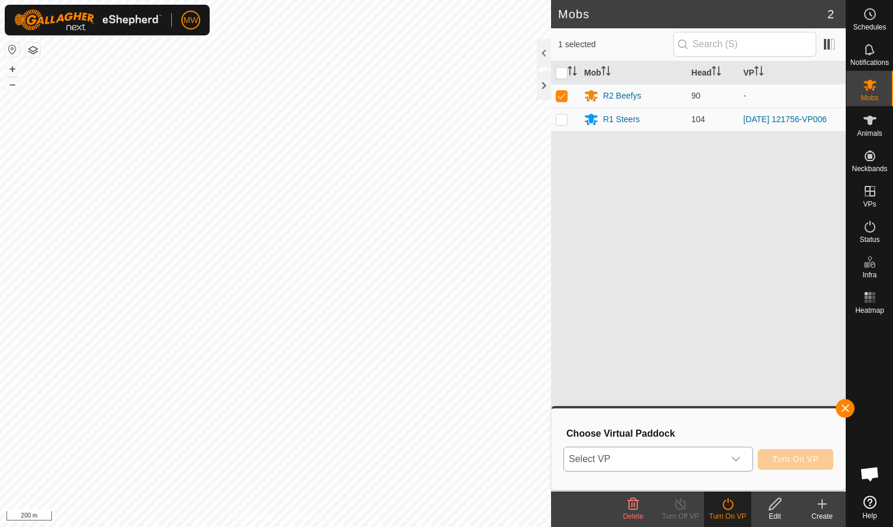
click at [736, 462] on icon "dropdown trigger" at bounding box center [735, 459] width 9 height 9
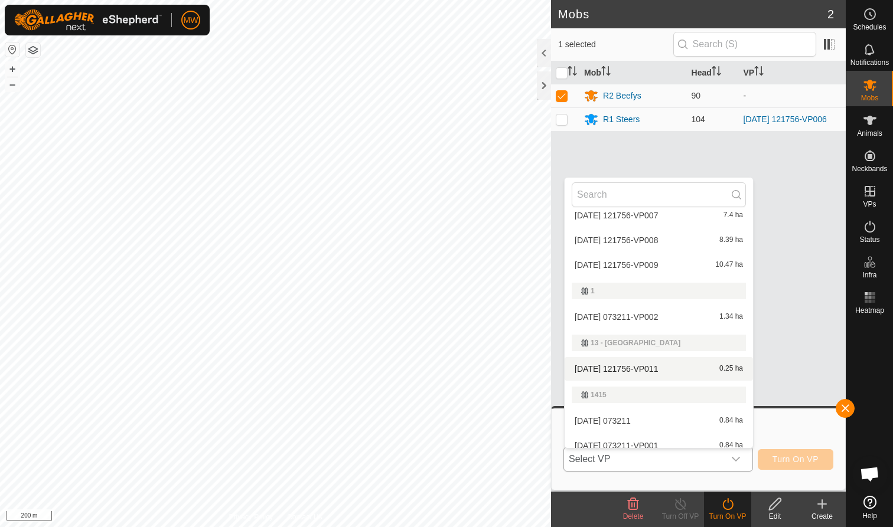
scroll to position [62, 0]
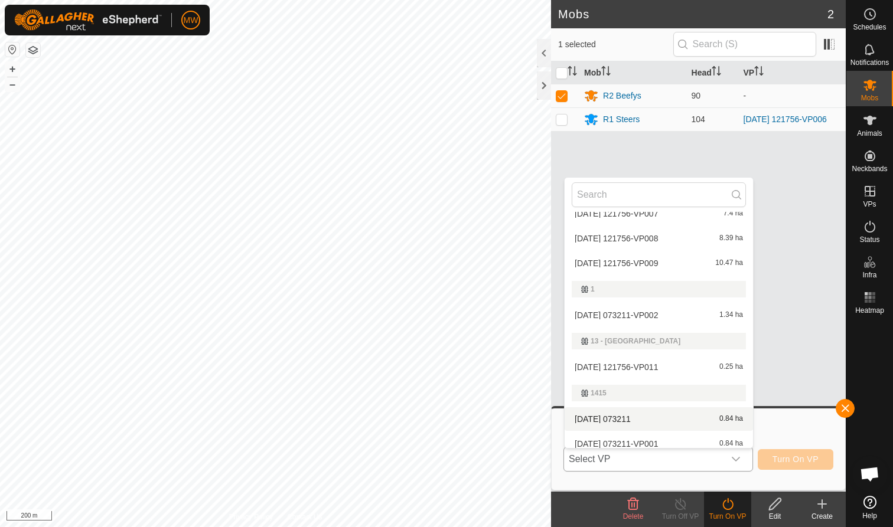
click at [635, 419] on li "2025-09-05 073211 0.84 ha" at bounding box center [658, 419] width 188 height 24
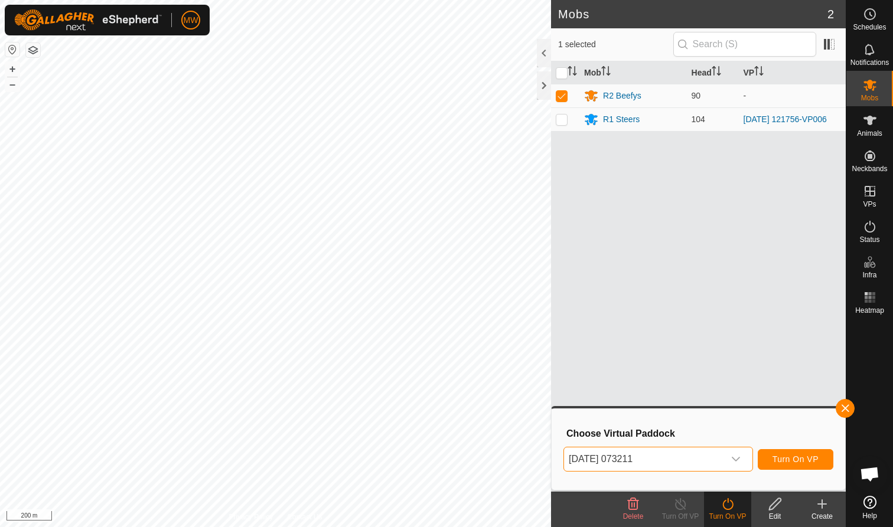
click at [791, 462] on span "Turn On VP" at bounding box center [795, 459] width 46 height 9
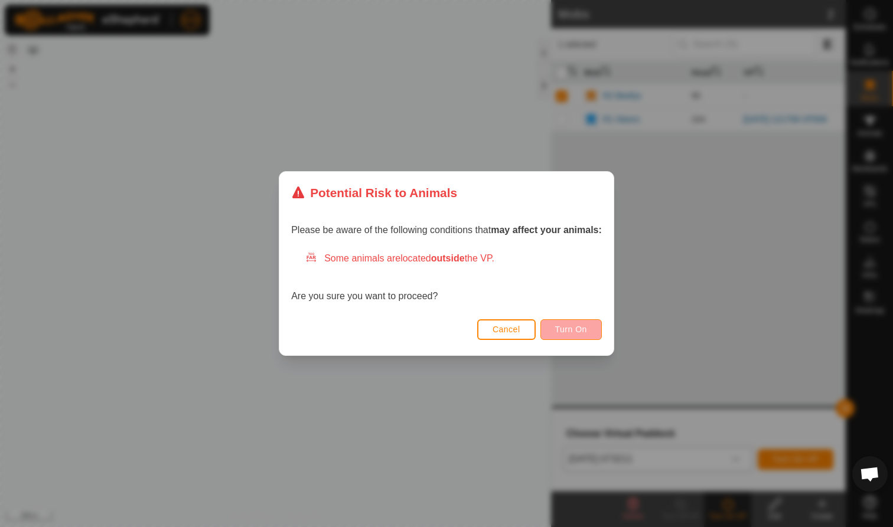
click at [581, 325] on span "Turn On" at bounding box center [571, 329] width 32 height 9
